Goal: Feedback & Contribution: Submit feedback/report problem

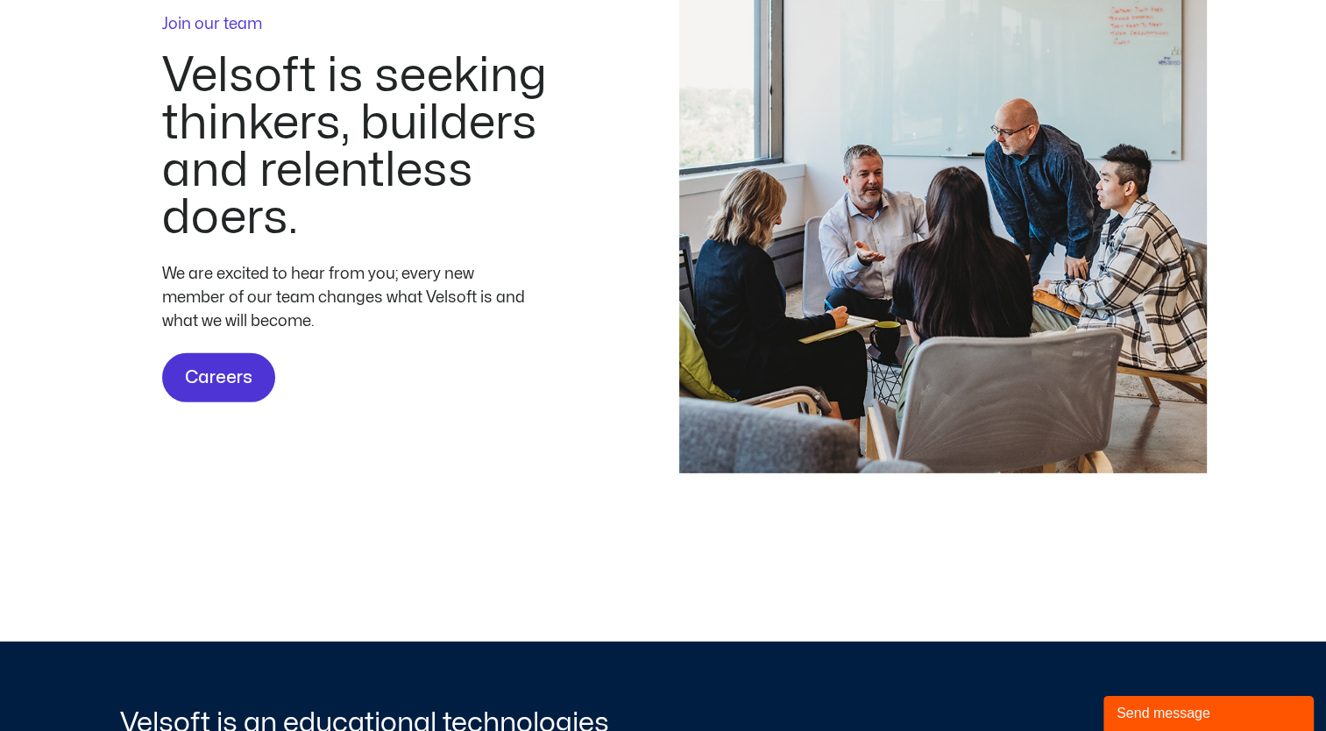
scroll to position [5247, 0]
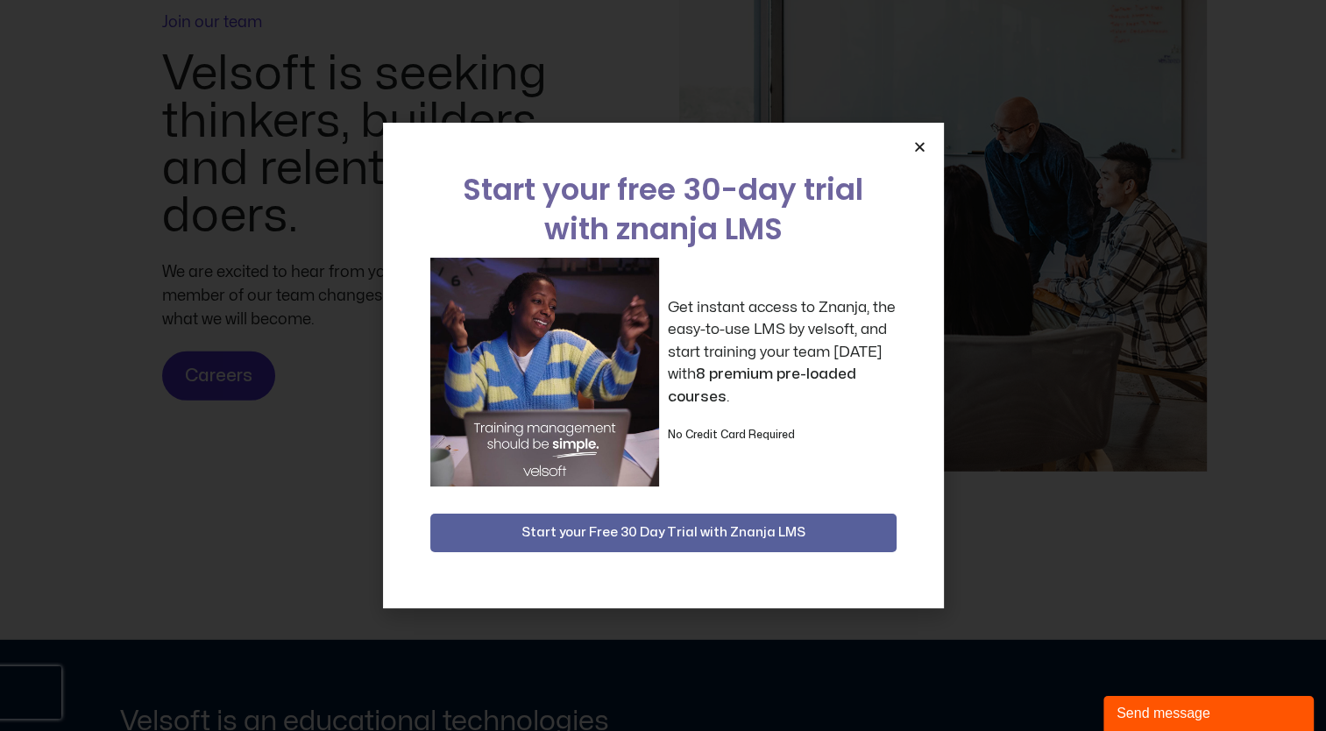
click at [913, 152] on icon "Close" at bounding box center [919, 146] width 13 height 13
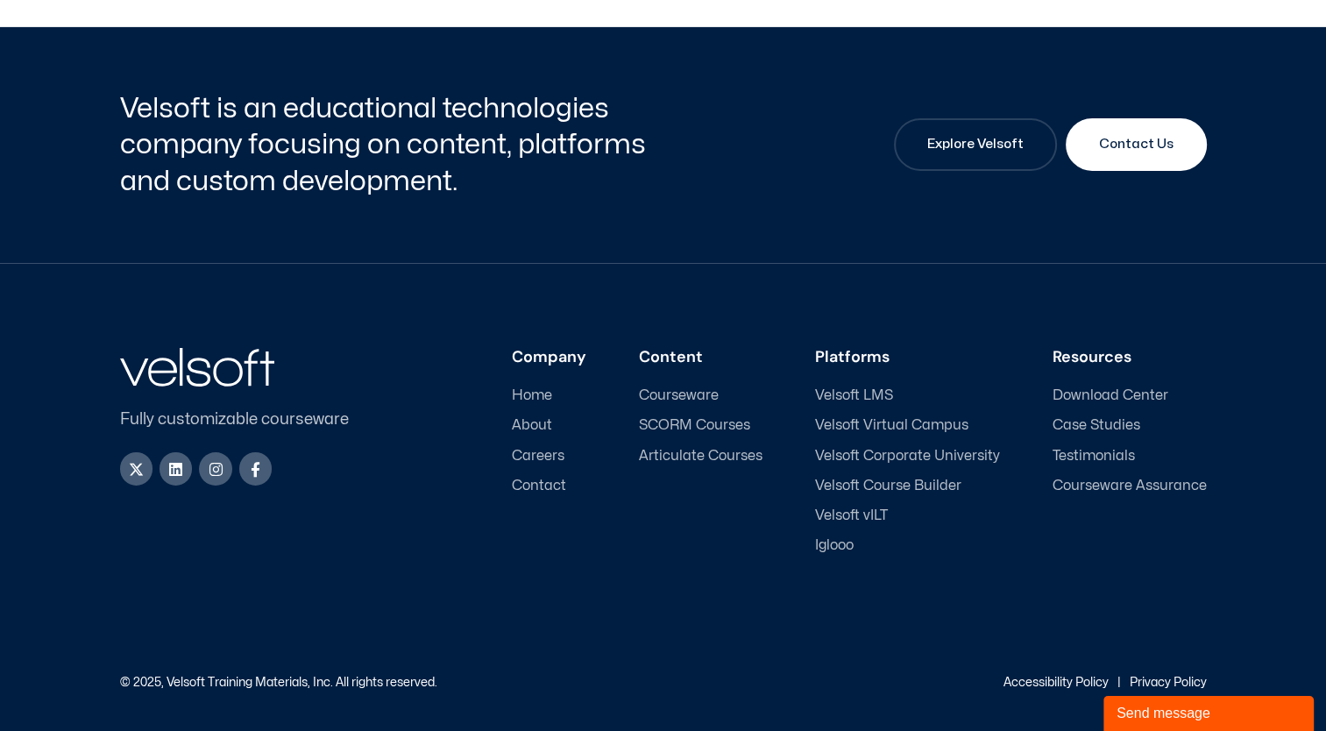
scroll to position [5894, 0]
click at [936, 483] on span "Velsoft Course Builder" at bounding box center [888, 486] width 146 height 17
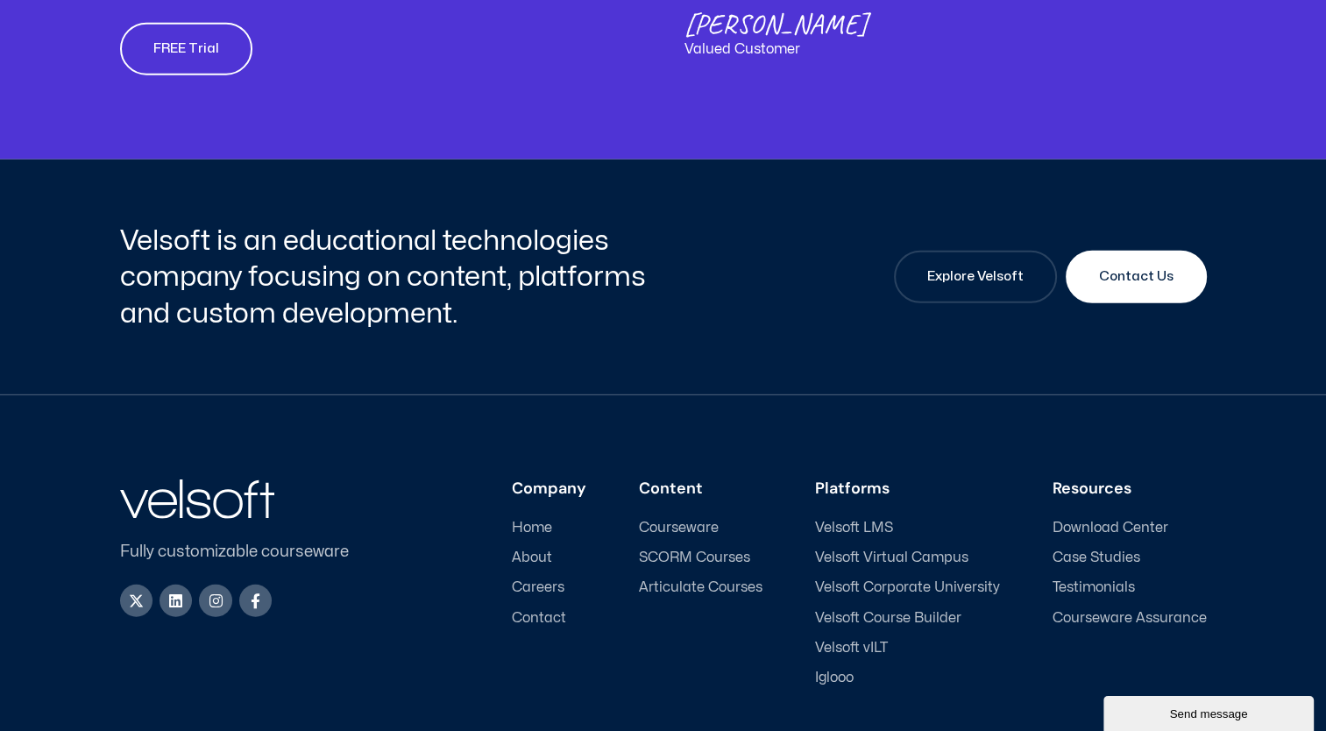
scroll to position [4300, 0]
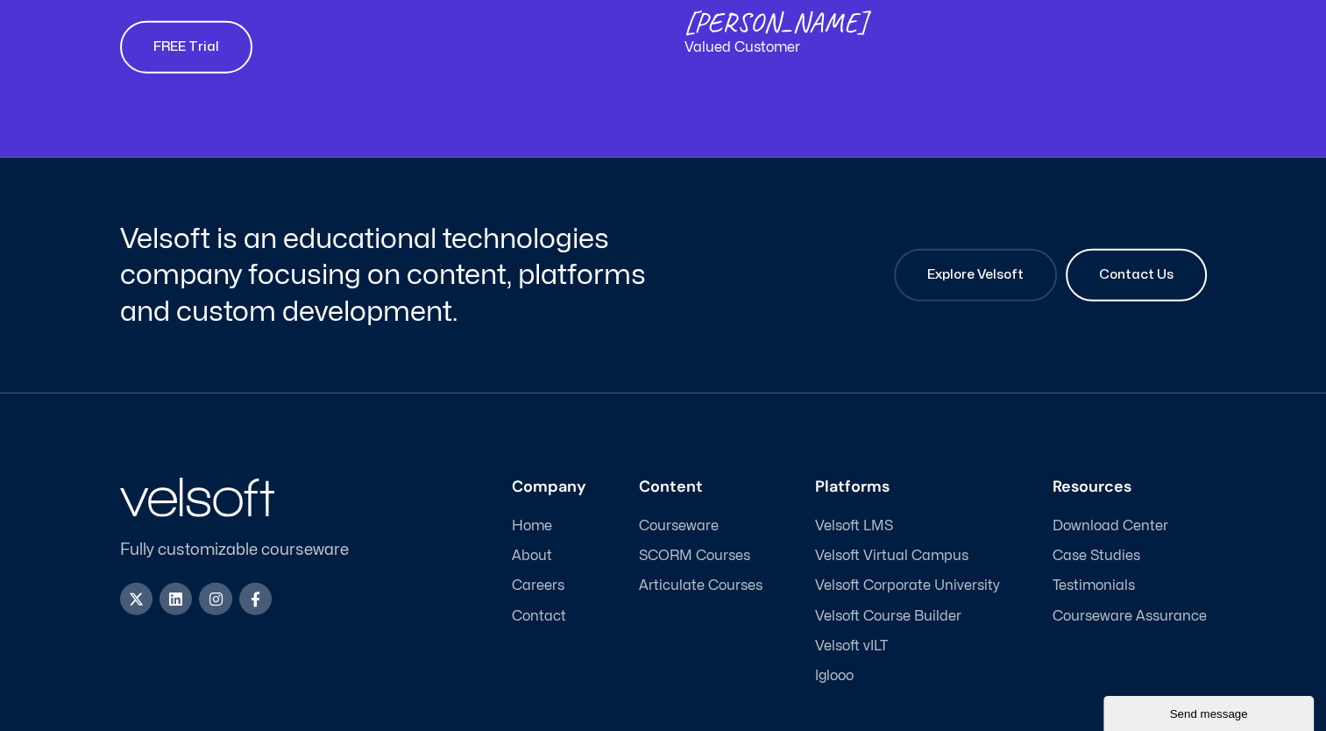
click at [1151, 277] on span "Contact Us" at bounding box center [1136, 275] width 75 height 21
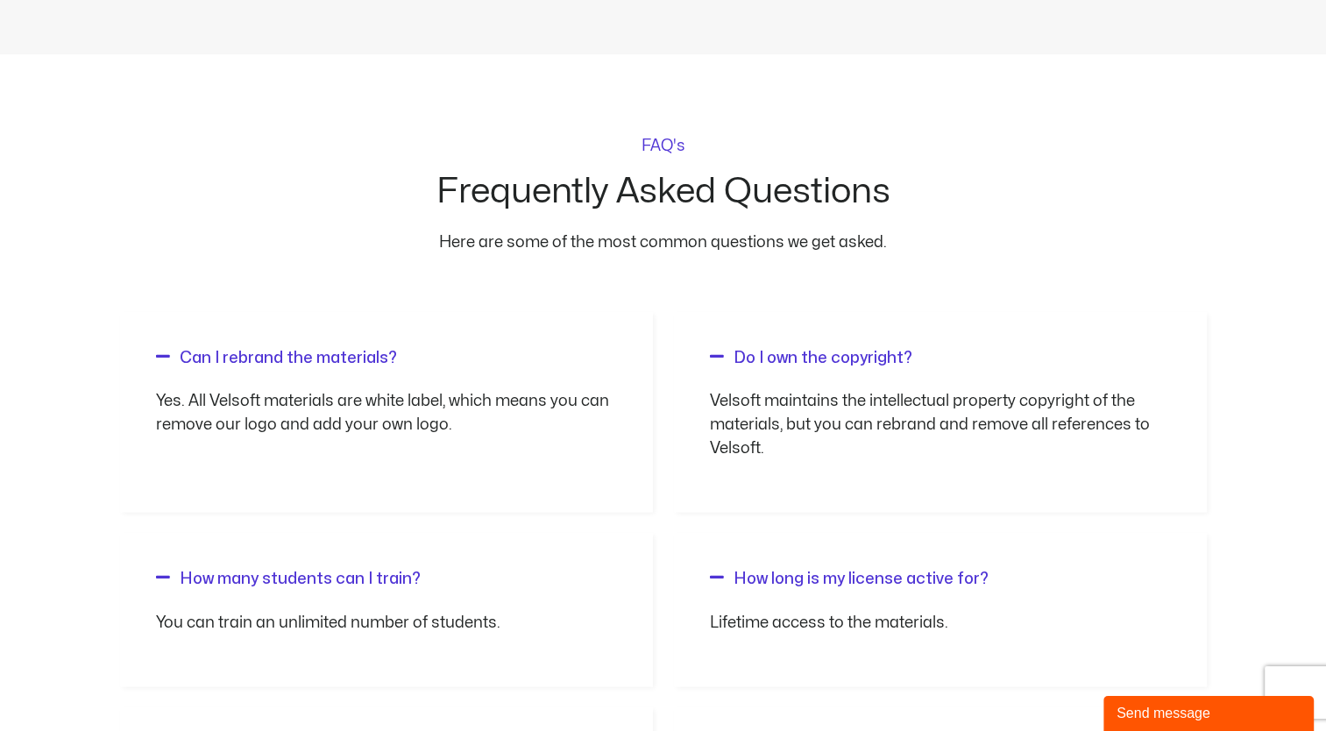
scroll to position [1378, 0]
click at [815, 351] on link "Do I own the copyright?" at bounding box center [823, 358] width 179 height 15
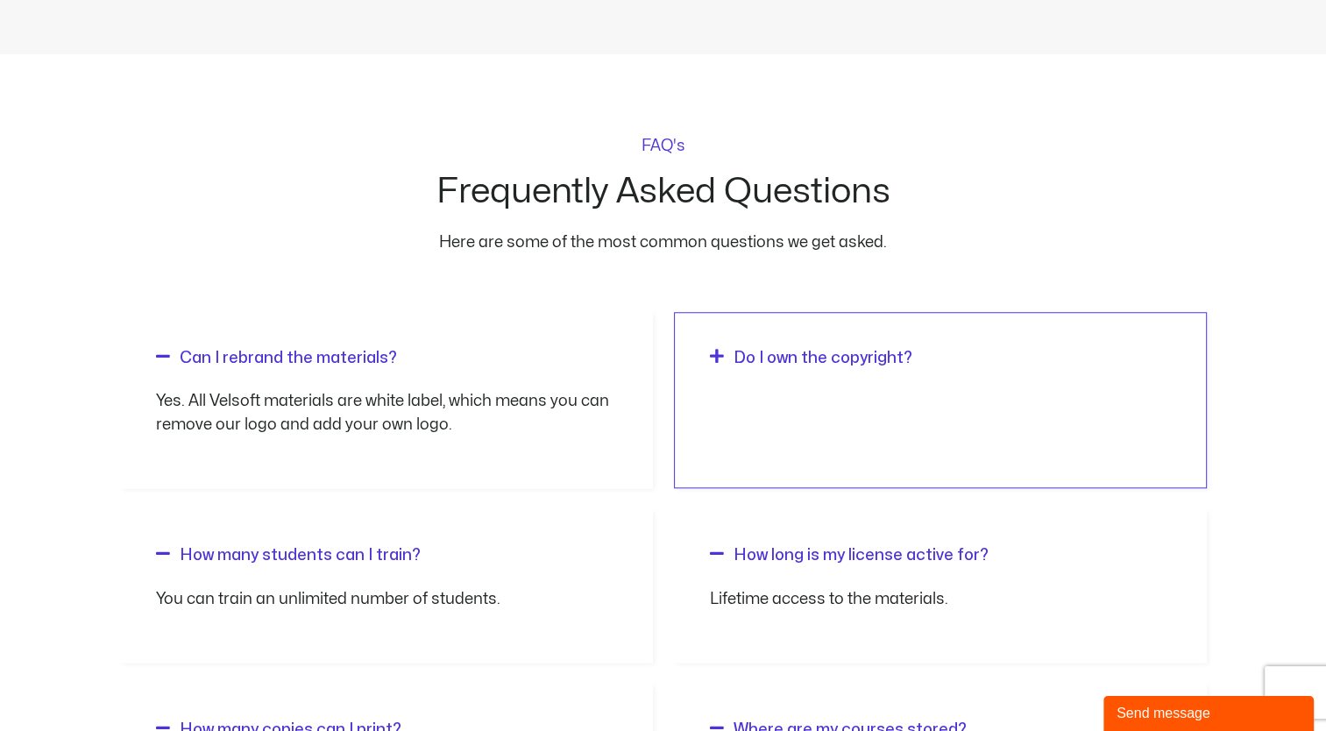
click at [815, 351] on link "Do I own the copyright?" at bounding box center [823, 358] width 179 height 15
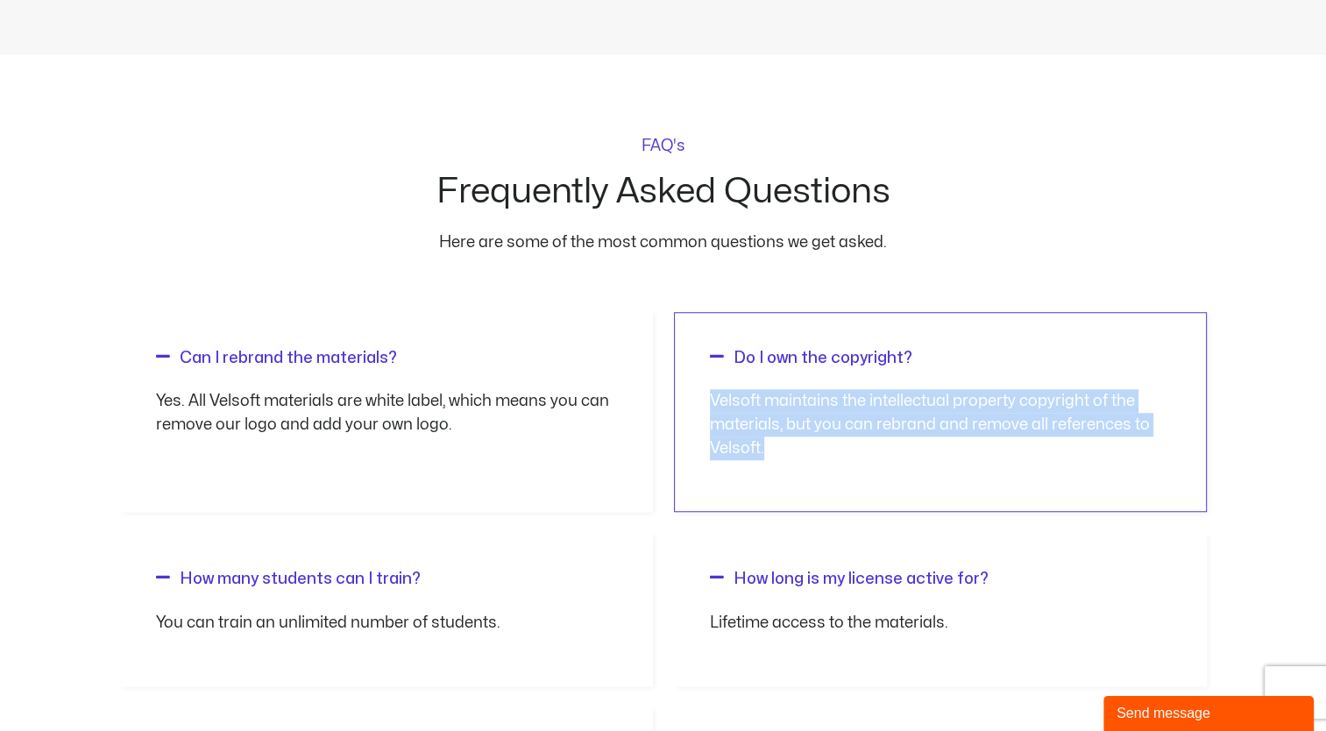
drag, startPoint x: 792, startPoint y: 451, endPoint x: 712, endPoint y: 394, distance: 98.7
click at [712, 394] on p "Velsoft maintains the intellectual property copyright of the materials, but you…" at bounding box center [940, 424] width 461 height 71
copy p "Velsoft maintains the intellectual property copyright of the materials, but you…"
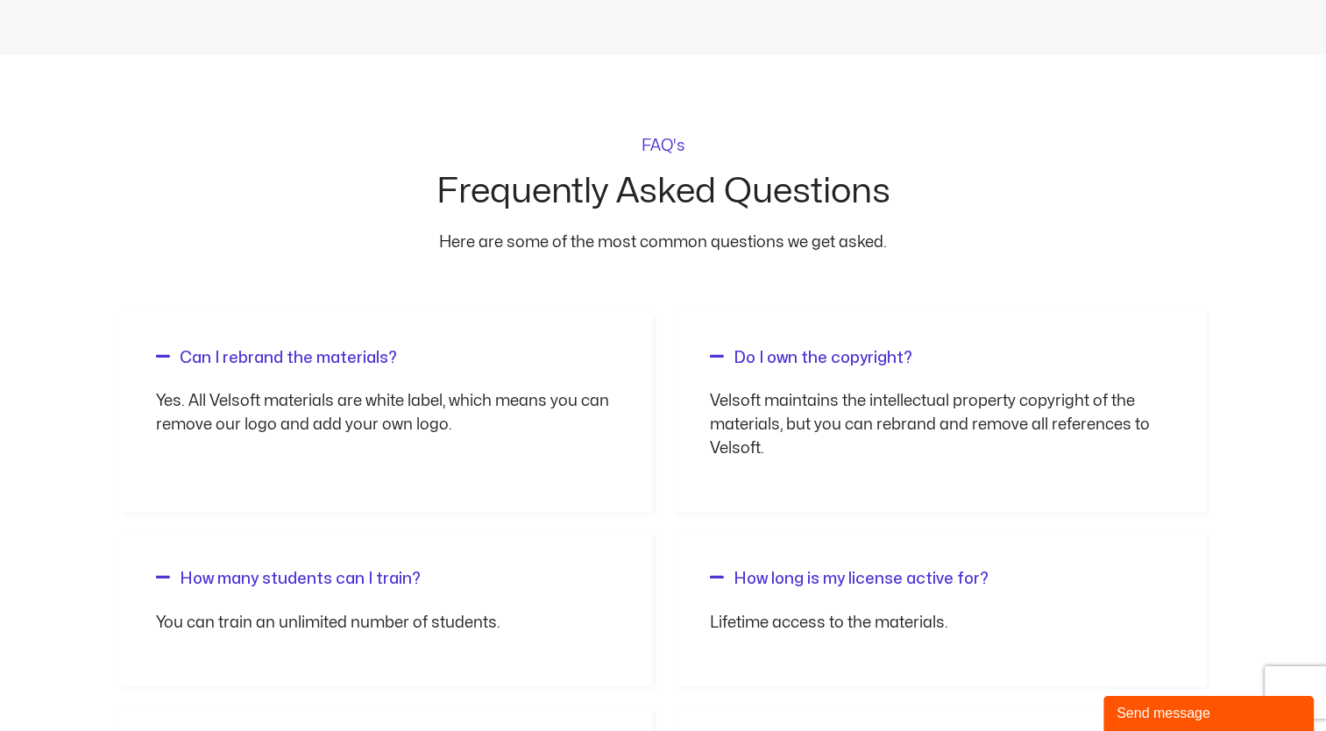
click at [1062, 290] on div "FAQ's Frequently Asked Questions Here are some of the most common questions we …" at bounding box center [663, 667] width 1087 height 1226
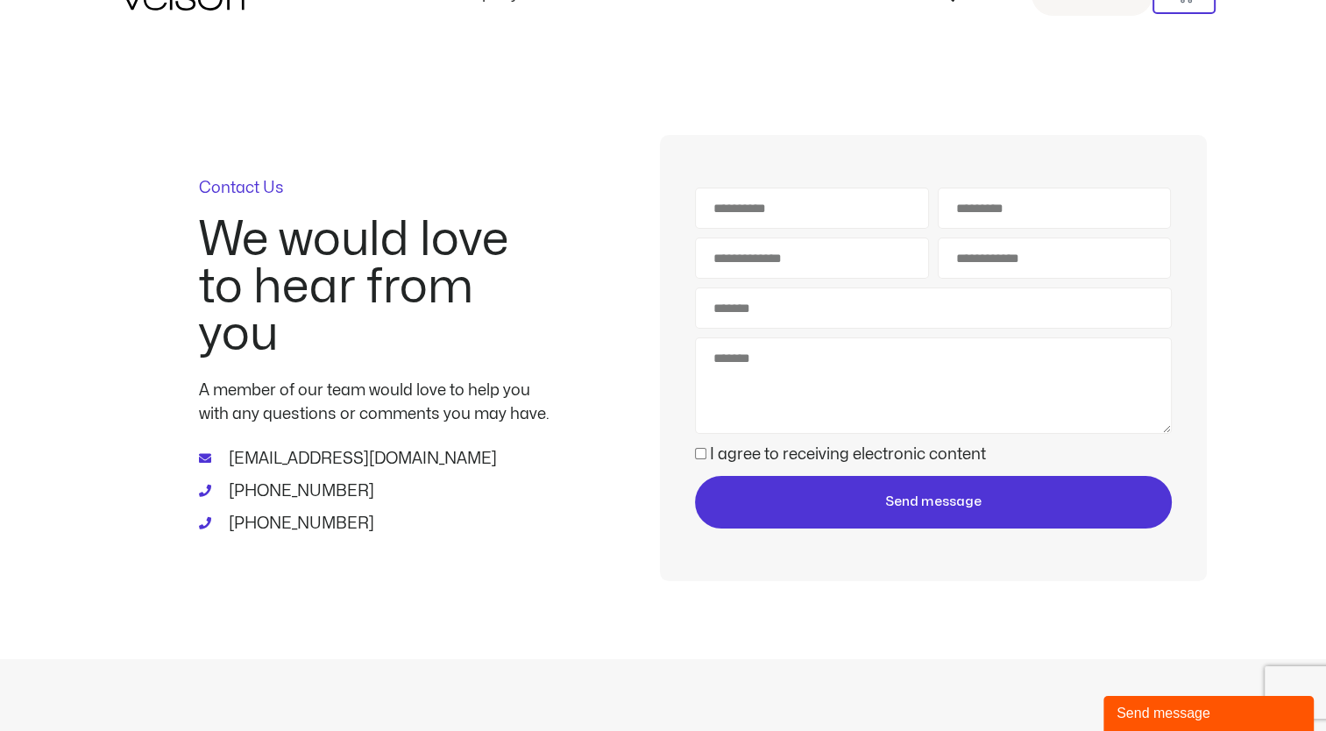
scroll to position [0, 0]
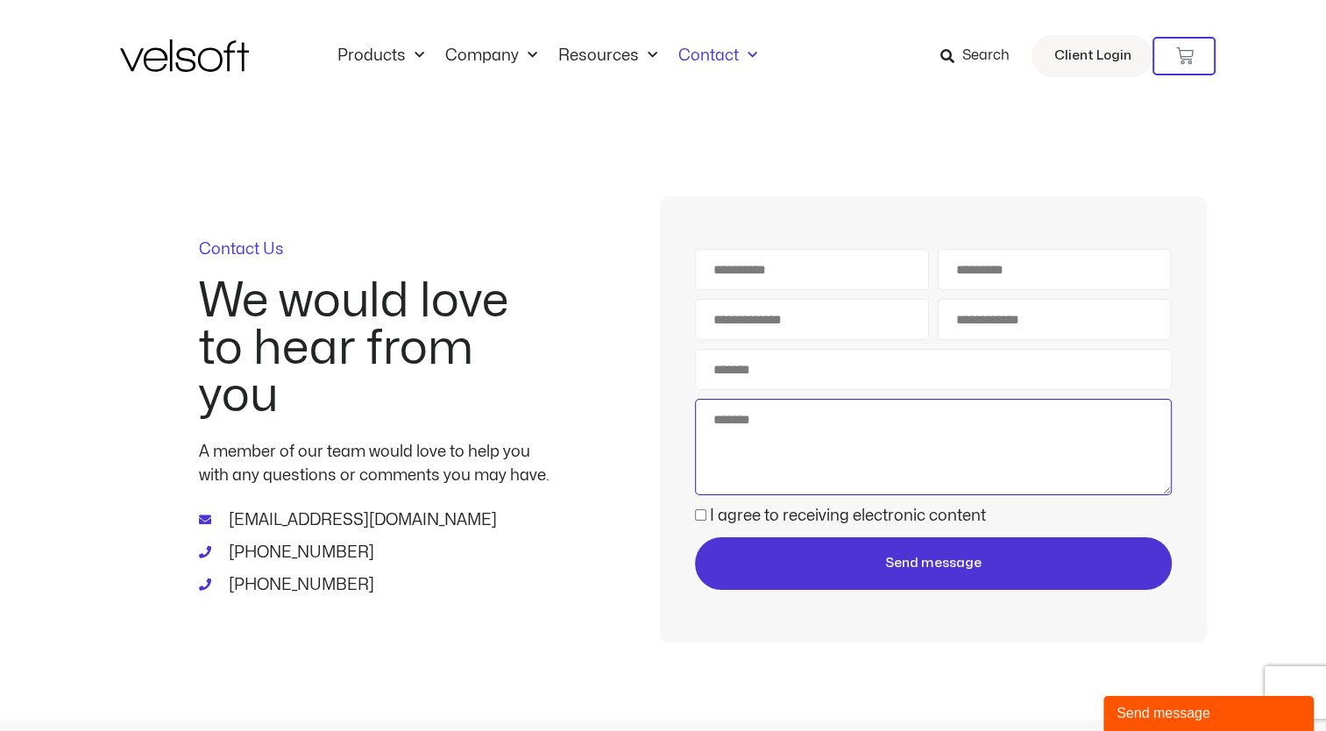
click at [792, 414] on textarea "Message" at bounding box center [933, 447] width 476 height 96
paste textarea "**********"
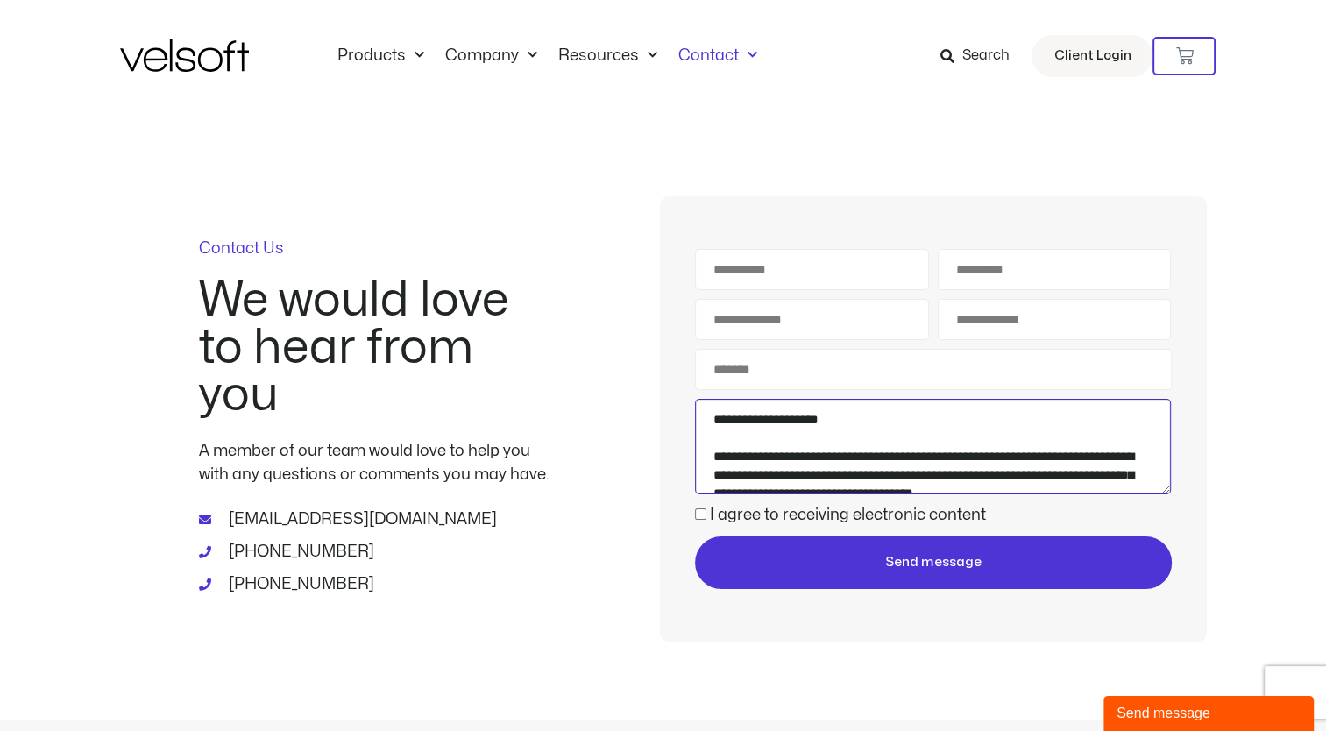
type textarea "**********"
click at [785, 261] on input "First Name" at bounding box center [812, 269] width 234 height 41
type input "****"
type input "**********"
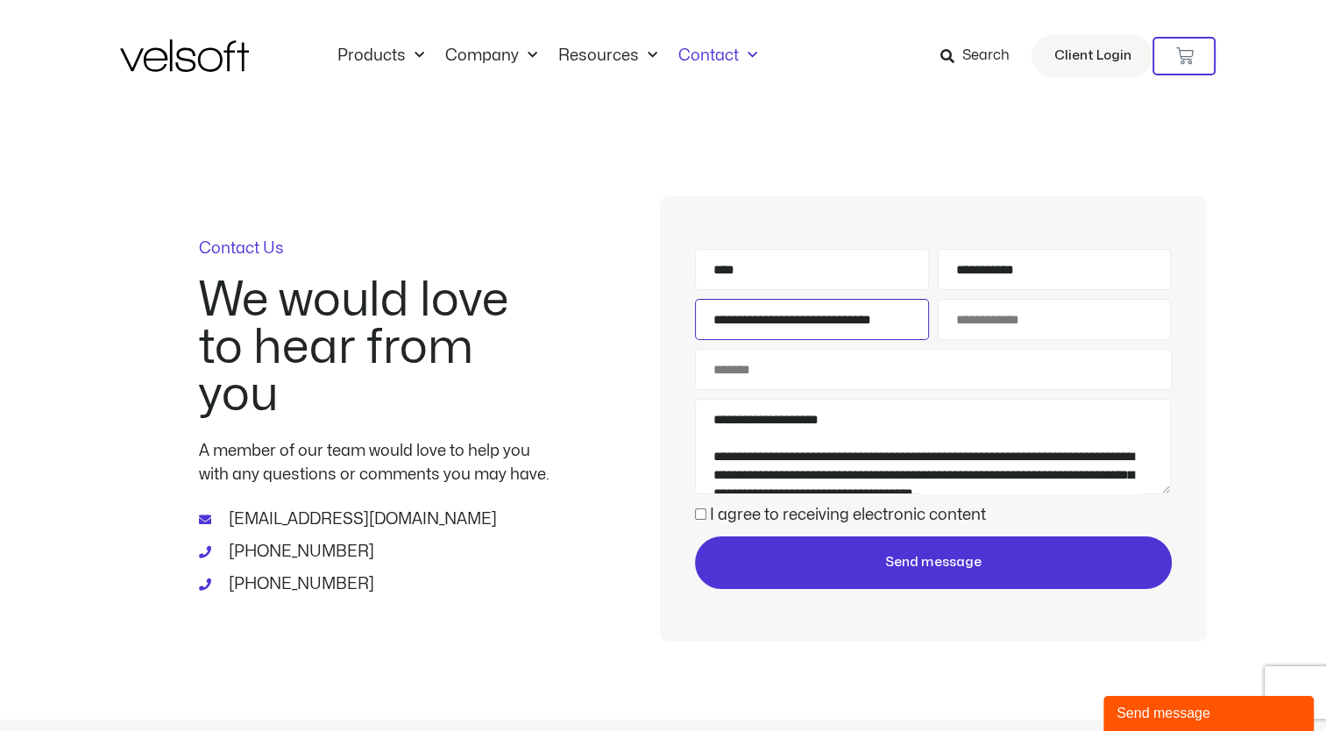
type input "**********"
type input "****"
click at [845, 372] on input "Subject" at bounding box center [933, 369] width 476 height 41
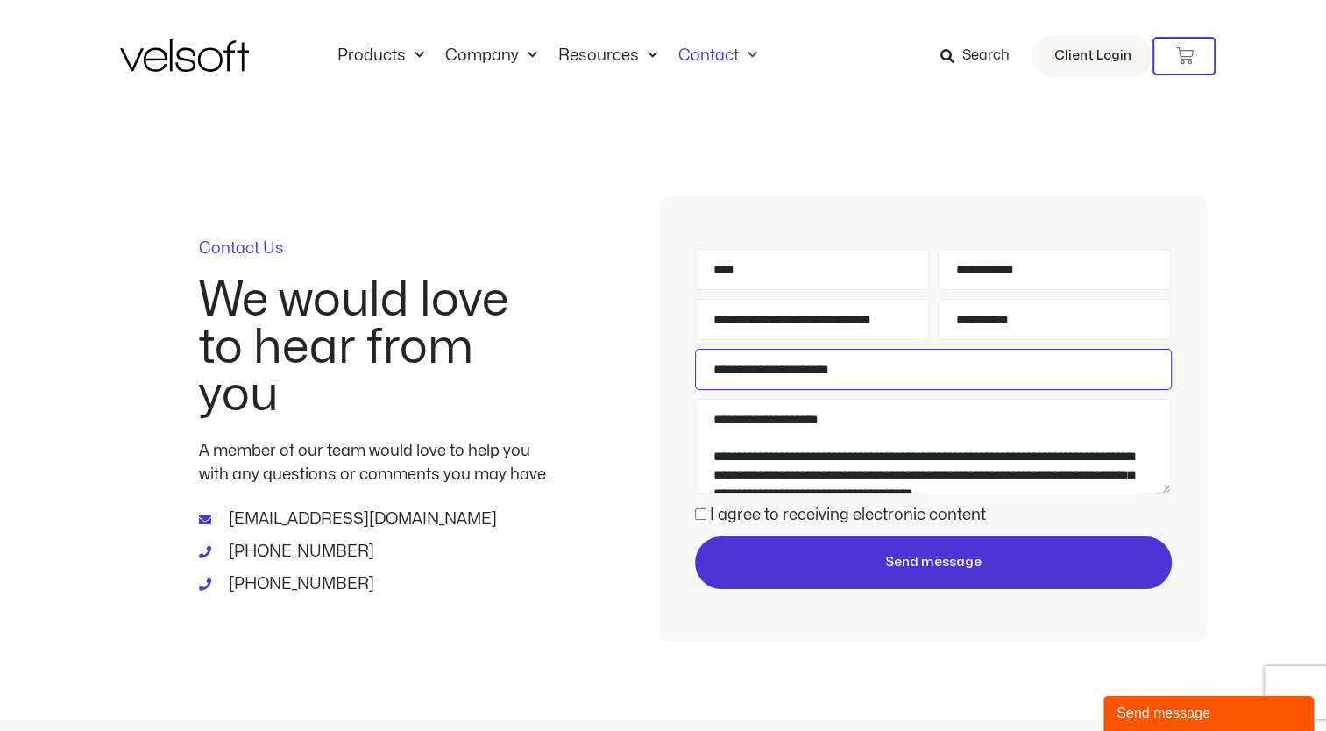
type input "**********"
click at [778, 415] on textarea "Message" at bounding box center [933, 447] width 476 height 96
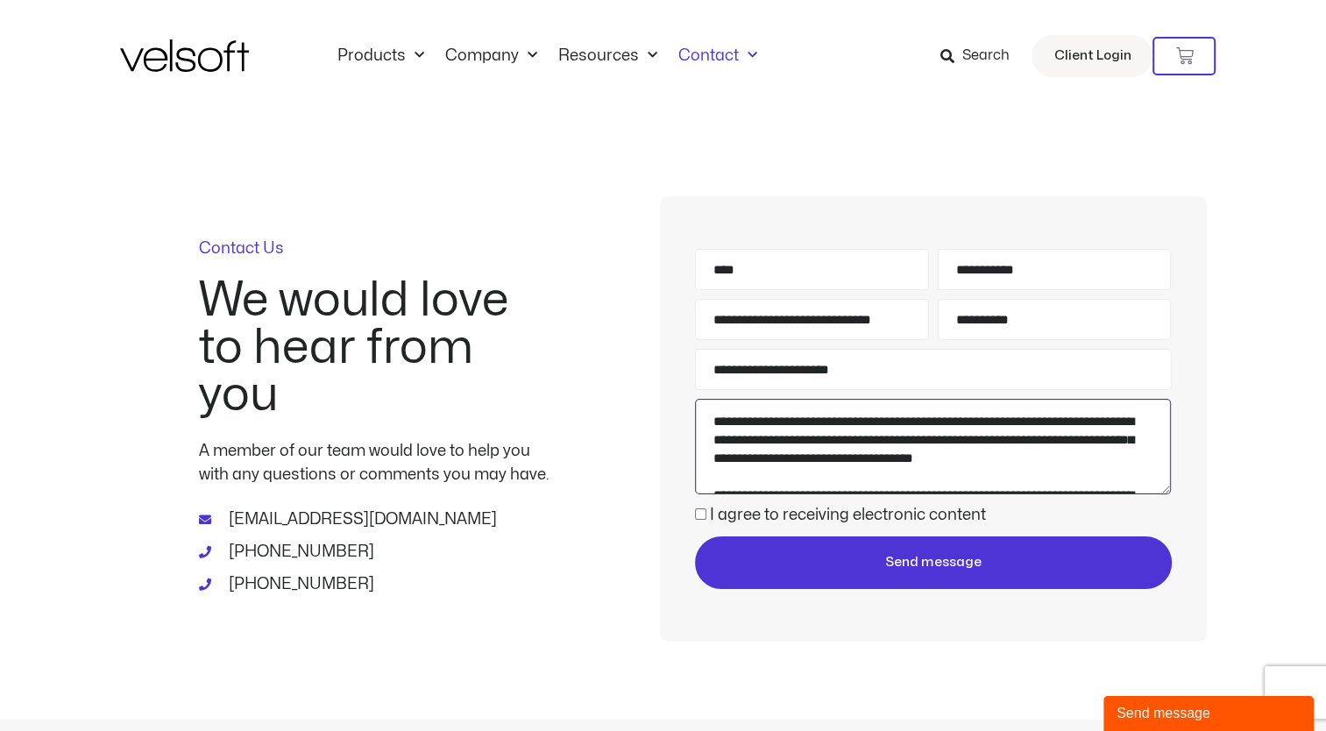
scroll to position [37, 0]
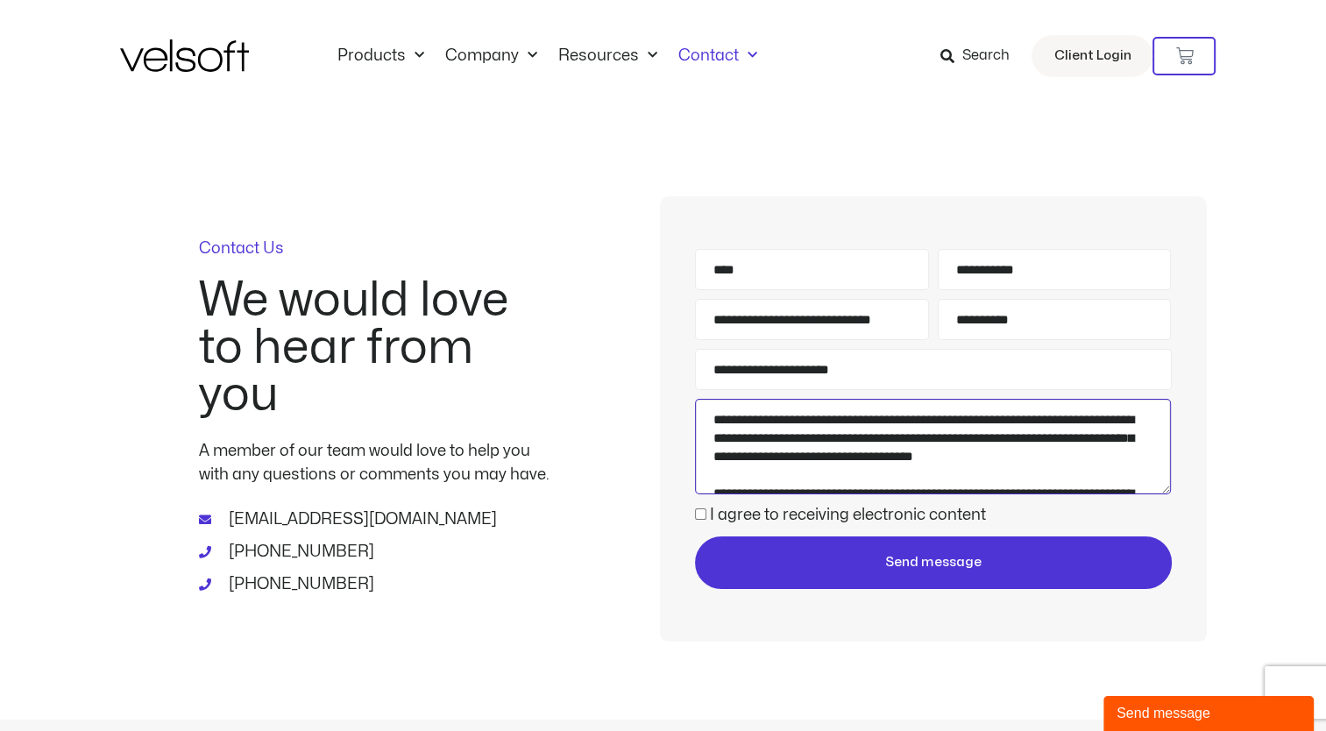
click at [948, 415] on textarea "Message" at bounding box center [933, 447] width 476 height 96
click at [822, 433] on textarea "Message" at bounding box center [933, 447] width 476 height 96
click at [963, 438] on textarea "Message" at bounding box center [933, 447] width 476 height 96
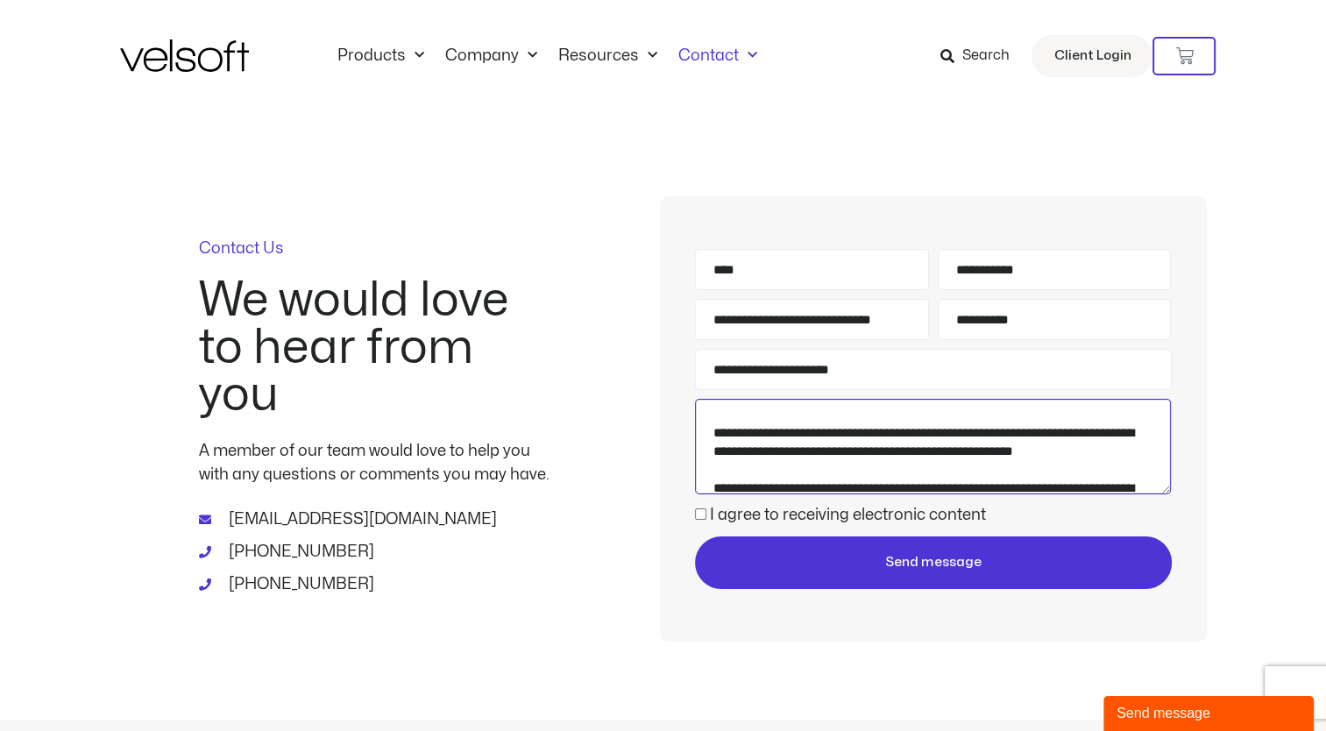
scroll to position [98, 0]
click at [1019, 450] on textarea "Message" at bounding box center [933, 447] width 476 height 96
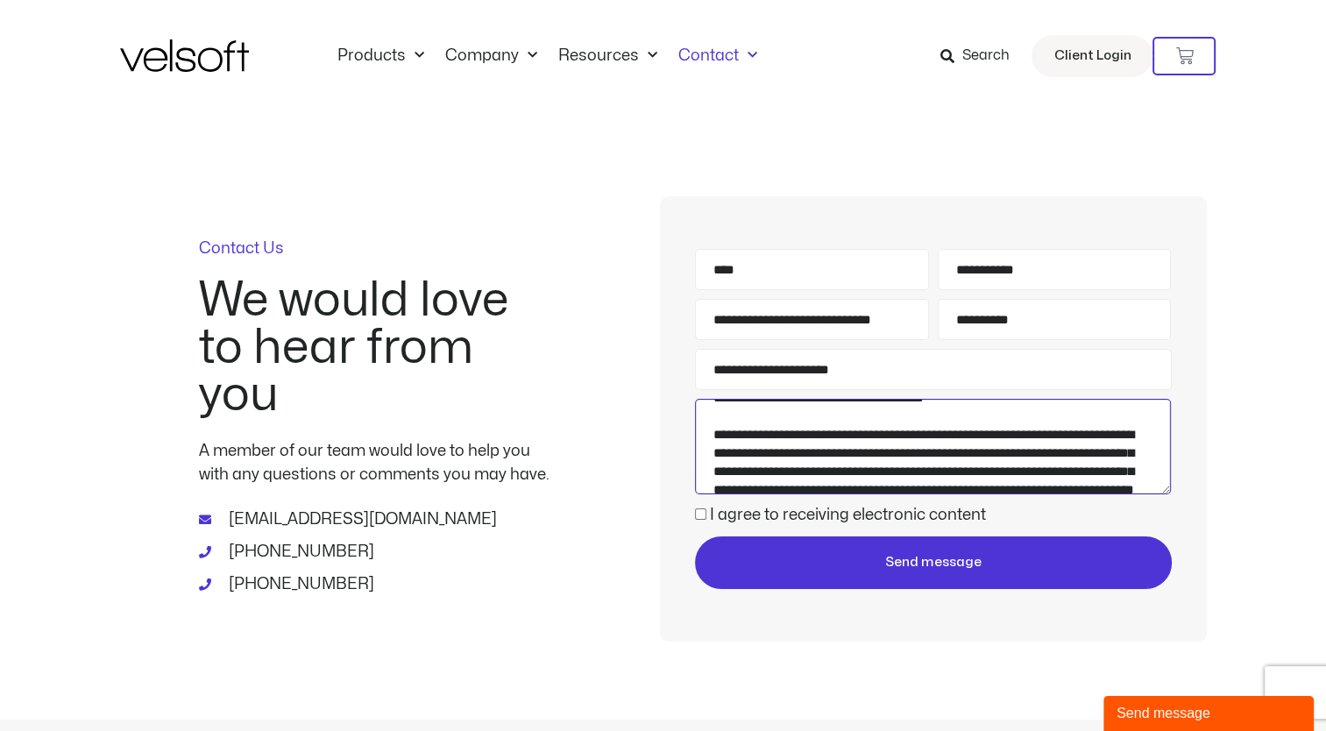
scroll to position [354, 0]
click at [991, 433] on textarea "Message" at bounding box center [933, 447] width 476 height 96
click at [1136, 455] on textarea "Message" at bounding box center [933, 447] width 476 height 96
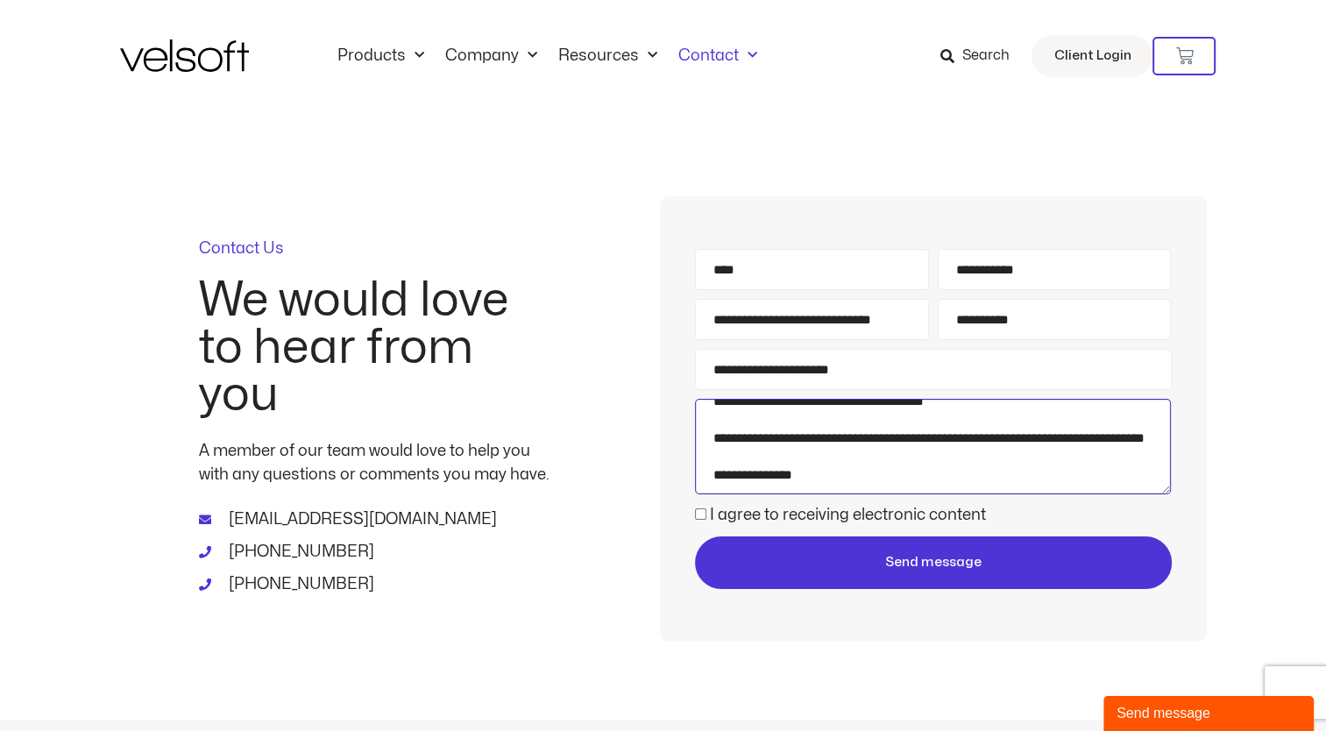
scroll to position [618, 0]
drag, startPoint x: 880, startPoint y: 442, endPoint x: 880, endPoint y: 456, distance: 14.0
click at [880, 456] on textarea "Message" at bounding box center [933, 447] width 476 height 96
click at [842, 479] on textarea "Message" at bounding box center [933, 447] width 476 height 96
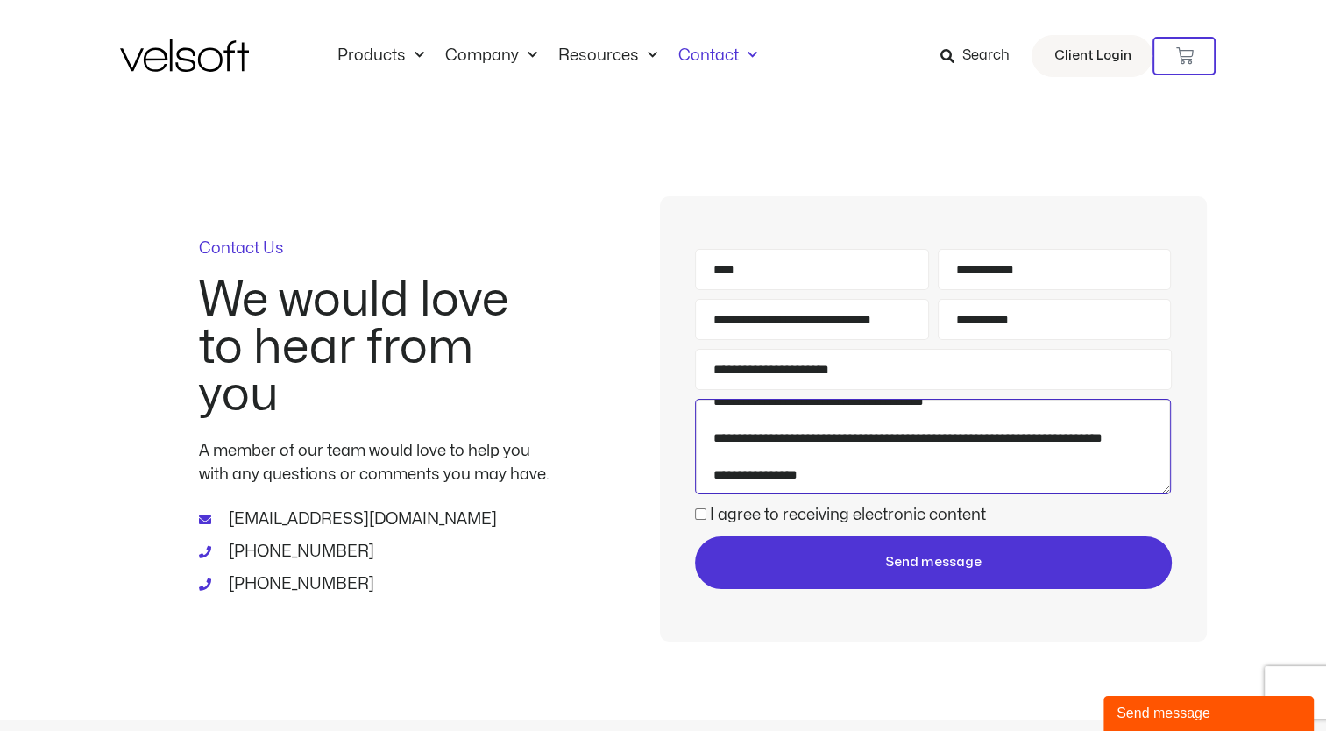
scroll to position [633, 0]
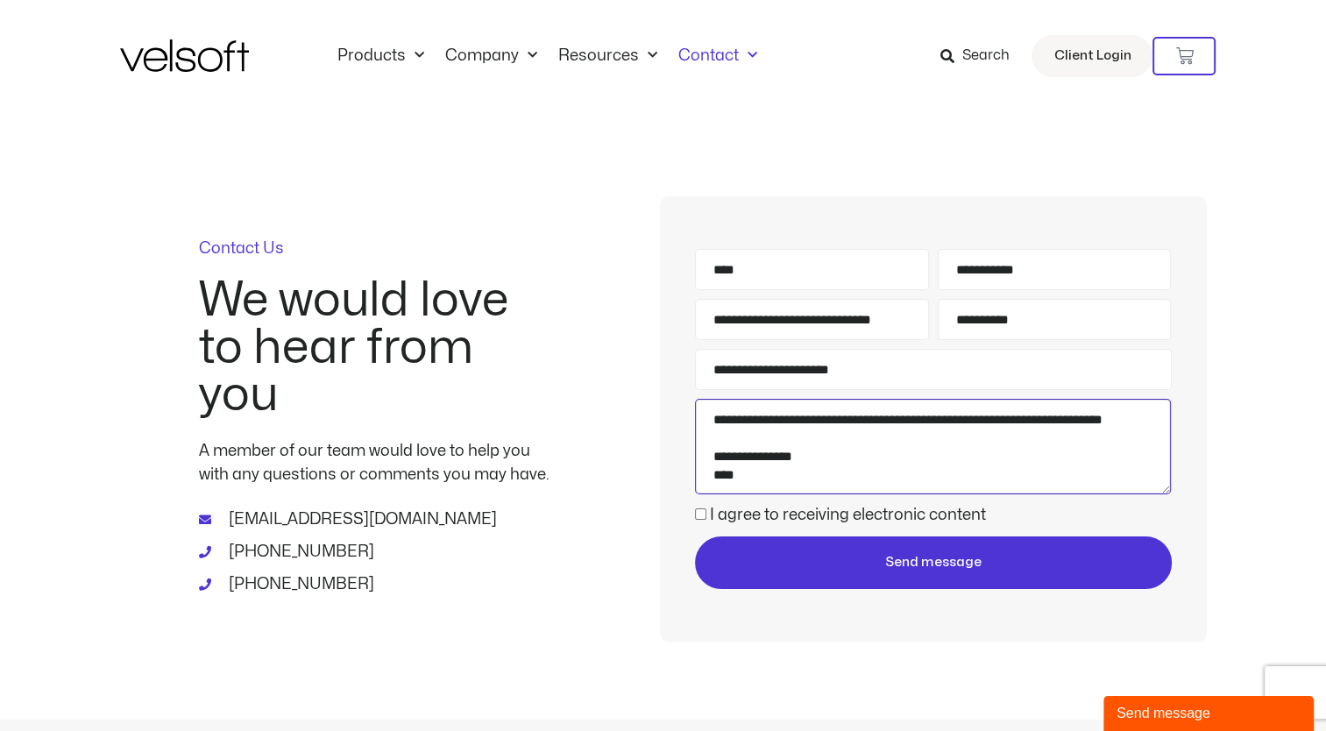
click at [1136, 429] on textarea "Message" at bounding box center [933, 447] width 476 height 96
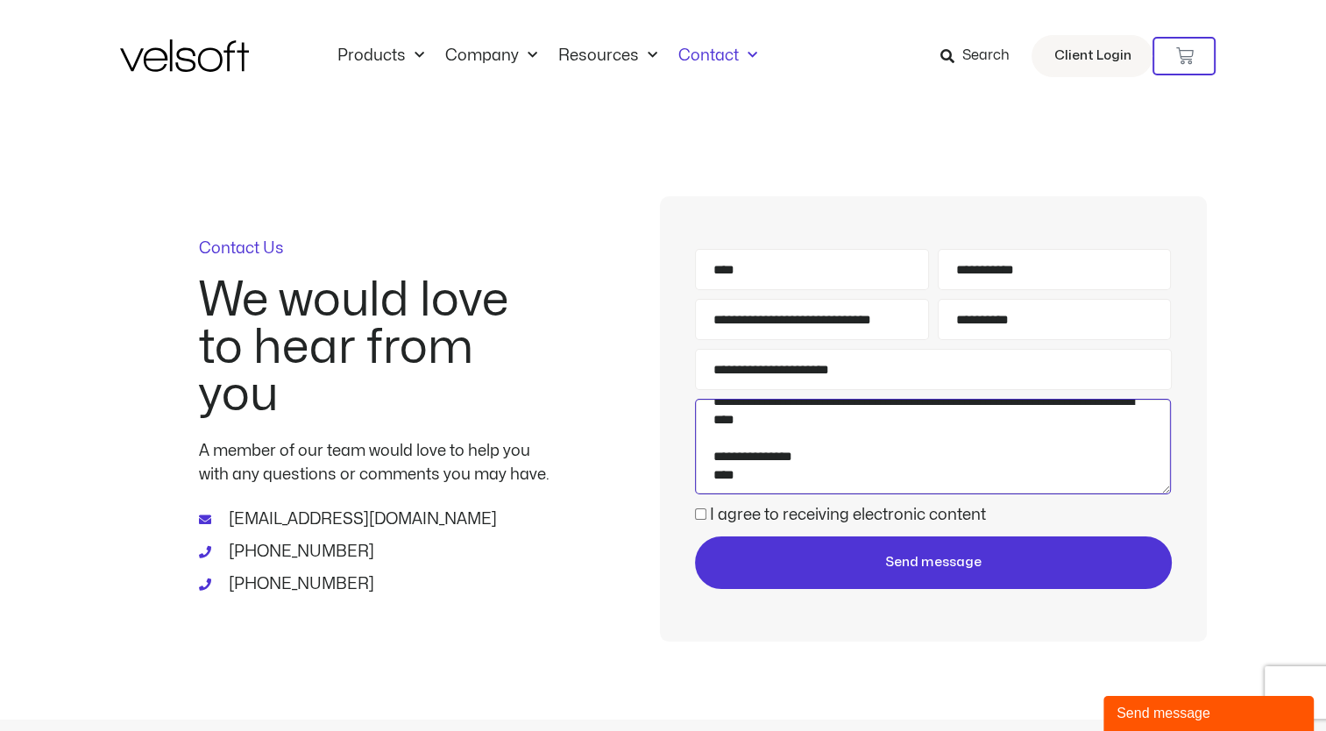
type textarea "**********"
click at [975, 552] on span "Send message" at bounding box center [933, 562] width 96 height 21
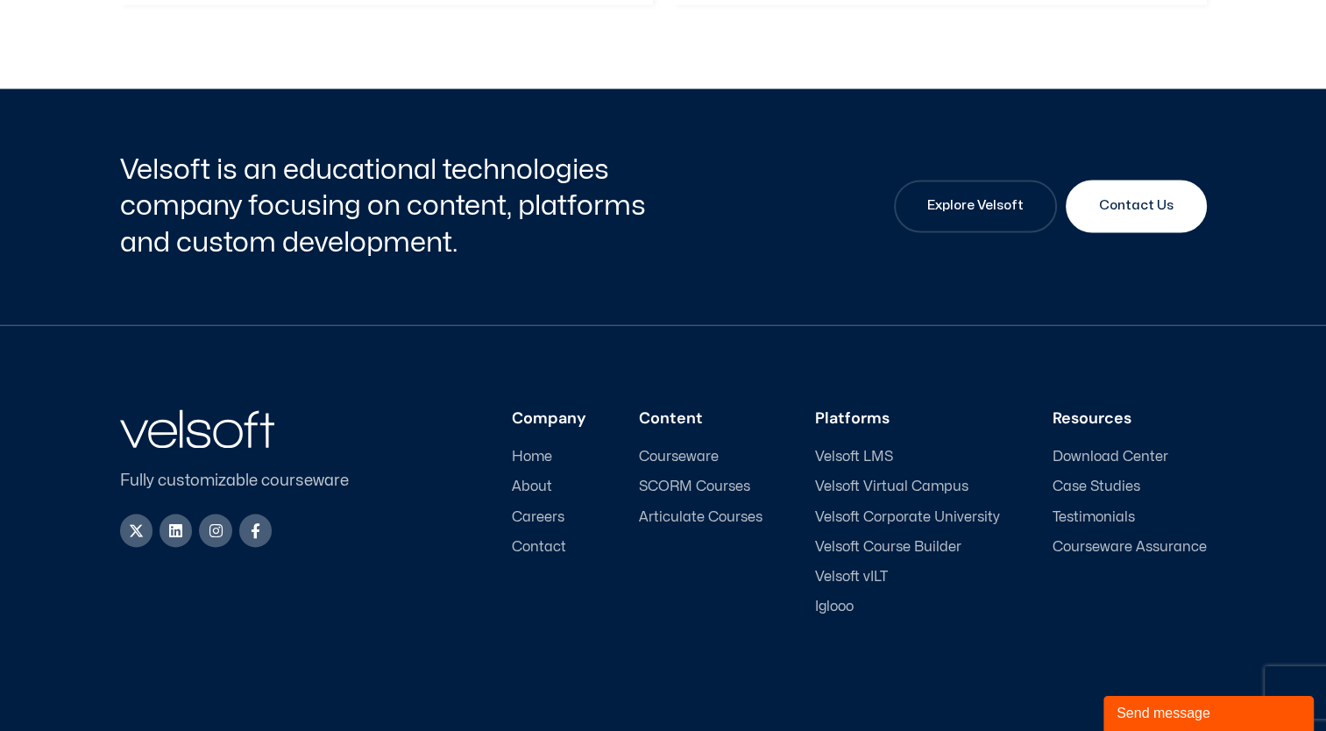
scroll to position [2661, 0]
